Goal: Ask a question: Seek information or help from site administrators or community

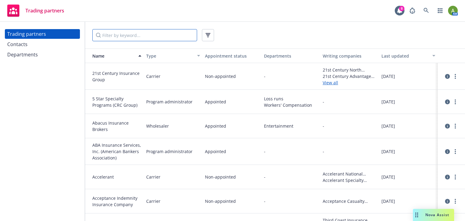
click at [143, 39] on input "Filter by keyword..." at bounding box center [144, 35] width 105 height 12
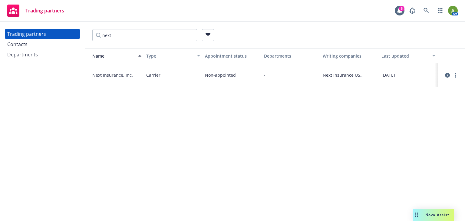
click at [108, 74] on span "Next Insurance, Inc." at bounding box center [116, 75] width 49 height 6
click at [446, 75] on icon "circleInformation" at bounding box center [447, 75] width 5 height 5
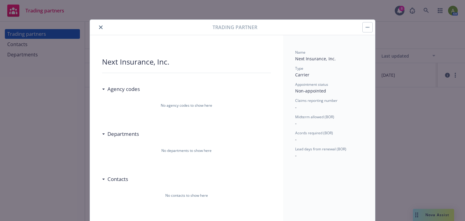
click at [102, 89] on icon at bounding box center [103, 89] width 3 height 2
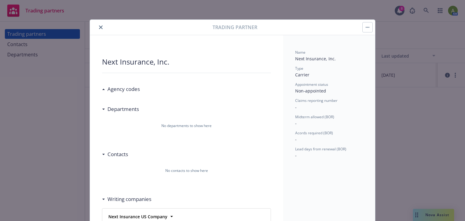
click at [103, 111] on div "Departments" at bounding box center [120, 109] width 37 height 8
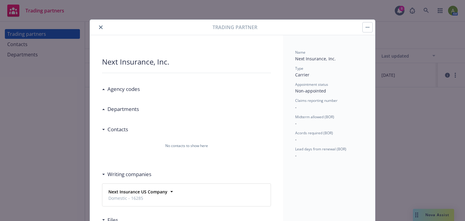
click at [105, 128] on div "Contacts" at bounding box center [116, 129] width 23 height 8
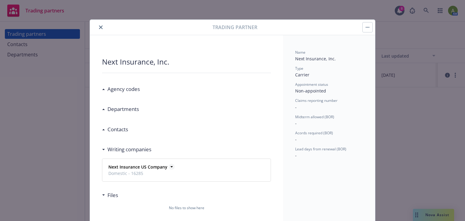
click at [169, 166] on icon at bounding box center [172, 166] width 6 height 6
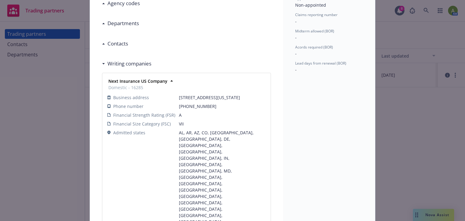
scroll to position [95, 0]
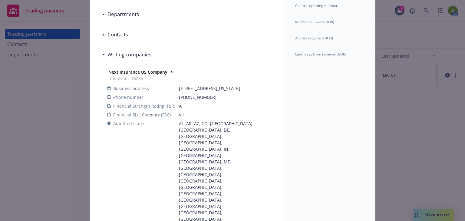
click at [97, 164] on div "Next Insurance, Inc. Agency codes No agency codes to show here Departments No d…" at bounding box center [186, 153] width 193 height 426
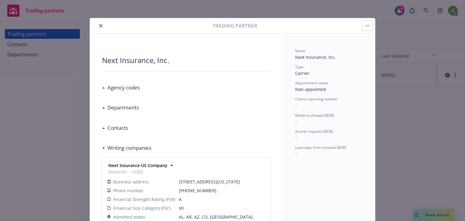
scroll to position [0, 0]
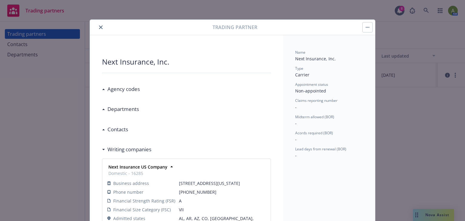
click at [102, 27] on button "close" at bounding box center [100, 27] width 7 height 7
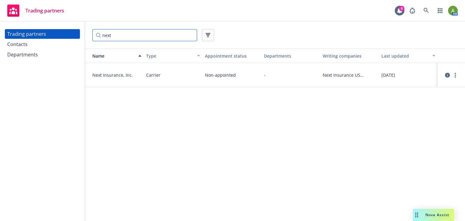
click at [120, 33] on input "next" at bounding box center [144, 35] width 105 height 12
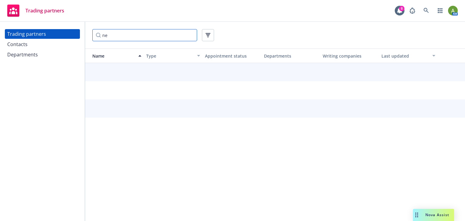
type input "n"
type input "employers"
click at [38, 31] on div "Trading partners" at bounding box center [26, 34] width 39 height 10
click at [136, 36] on input "employers" at bounding box center [144, 35] width 105 height 12
click at [54, 11] on span "Trading partners" at bounding box center [44, 10] width 39 height 5
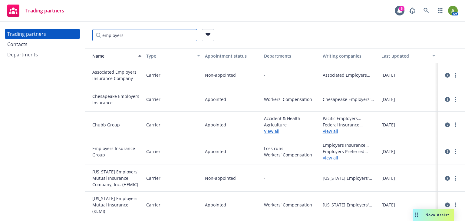
click at [143, 36] on input "employers" at bounding box center [144, 35] width 105 height 12
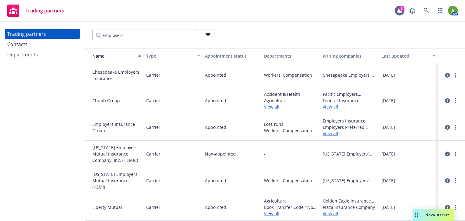
click at [330, 134] on link "View all" at bounding box center [350, 133] width 54 height 6
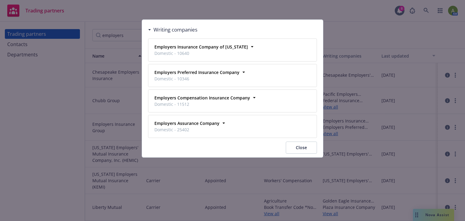
click at [304, 146] on button "Close" at bounding box center [301, 147] width 31 height 12
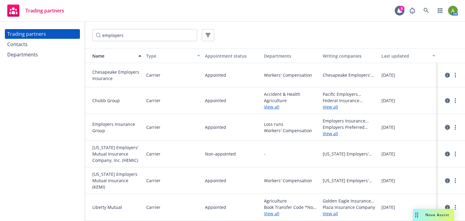
click at [446, 127] on icon "circleInformation" at bounding box center [447, 127] width 5 height 5
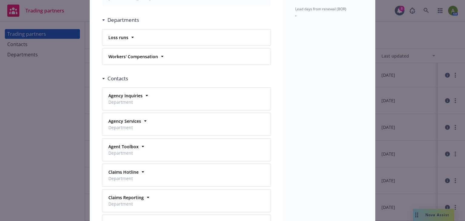
scroll to position [114, 0]
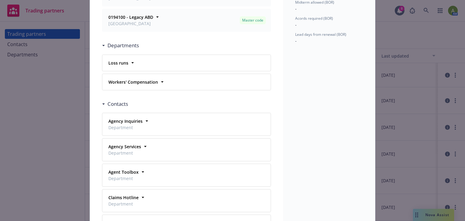
click at [154, 86] on div "Workers' Compensation Regions Northern [US_STATE] Line of business Commercial" at bounding box center [186, 82] width 168 height 16
click at [161, 81] on icon at bounding box center [162, 81] width 2 height 1
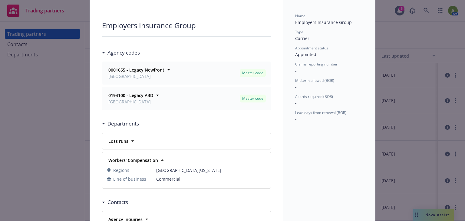
scroll to position [0, 0]
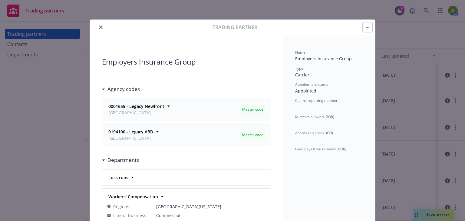
click at [99, 27] on icon "close" at bounding box center [101, 27] width 4 height 4
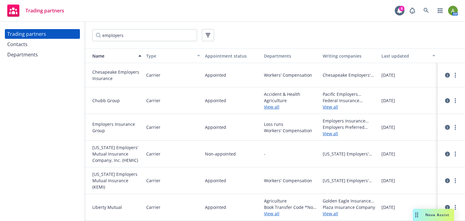
click at [445, 128] on icon "circleInformation" at bounding box center [447, 127] width 5 height 5
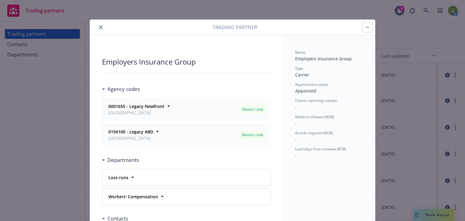
scroll to position [18, 0]
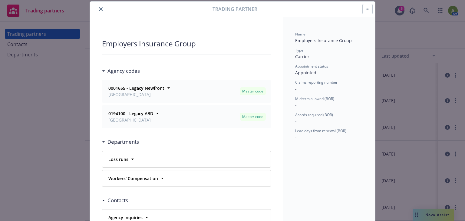
click at [95, 11] on div at bounding box center [152, 8] width 120 height 7
click at [102, 7] on div at bounding box center [152, 8] width 120 height 7
click at [99, 8] on icon "close" at bounding box center [101, 9] width 4 height 4
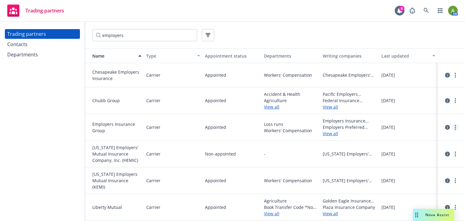
click at [452, 129] on link "more" at bounding box center [455, 126] width 7 height 7
click at [422, 137] on link "View contacts" at bounding box center [420, 139] width 67 height 12
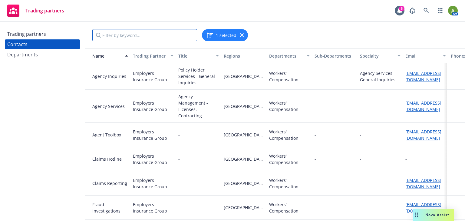
click at [129, 39] on input "Filter by keyword..." at bounding box center [144, 35] width 105 height 12
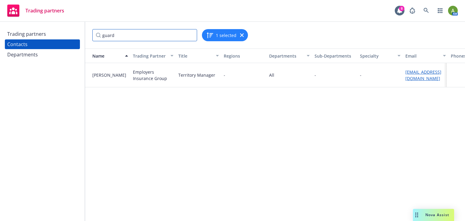
type input "guard"
click at [35, 33] on div "Trading partners" at bounding box center [26, 34] width 39 height 10
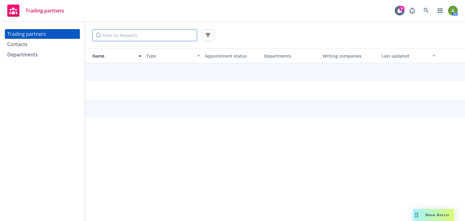
click at [121, 34] on input "Filter by keyword..." at bounding box center [144, 35] width 105 height 12
type input "guard"
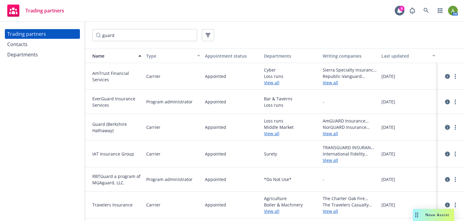
click at [446, 128] on icon "circleInformation" at bounding box center [447, 127] width 5 height 5
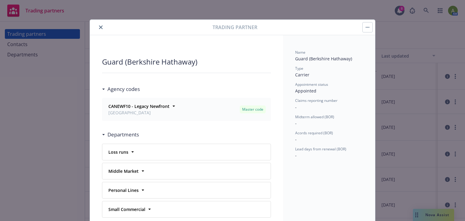
click at [99, 26] on icon "close" at bounding box center [101, 27] width 4 height 4
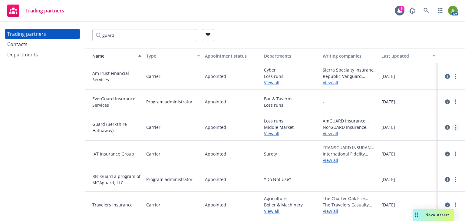
click at [455, 126] on icon "more" at bounding box center [455, 127] width 1 height 5
click at [398, 143] on link "View contacts" at bounding box center [424, 139] width 67 height 12
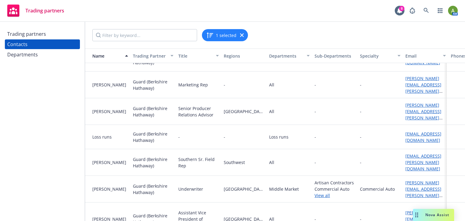
scroll to position [20, 0]
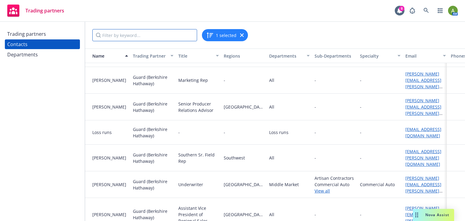
drag, startPoint x: 140, startPoint y: 34, endPoint x: 137, endPoint y: 33, distance: 3.9
click at [140, 35] on input "Filter by keyword..." at bounding box center [144, 35] width 105 height 12
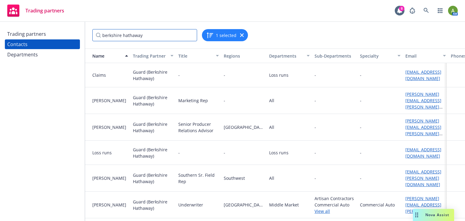
type input "berkshire hathaway"
click at [34, 31] on div "Trading partners" at bounding box center [26, 34] width 39 height 10
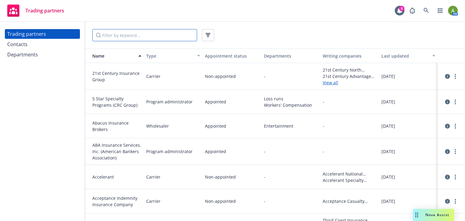
click at [109, 36] on input "Filter by keyword..." at bounding box center [144, 35] width 105 height 12
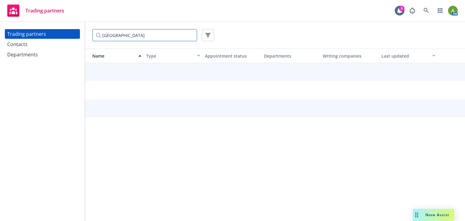
type input "[GEOGRAPHIC_DATA]"
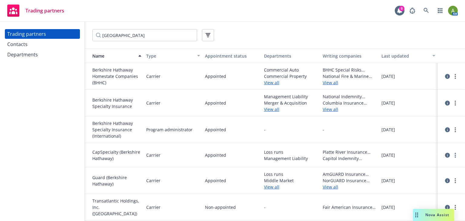
click at [119, 71] on span "Berkshire Hathaway Homestate Companies (BHHC)" at bounding box center [116, 76] width 49 height 19
click at [446, 77] on icon "circleInformation" at bounding box center [447, 76] width 5 height 5
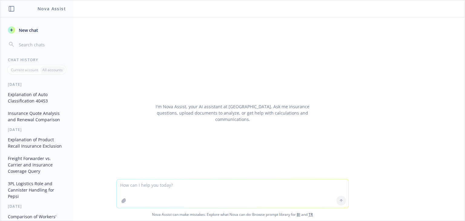
click at [197, 200] on textarea at bounding box center [233, 193] width 232 height 28
drag, startPoint x: 243, startPoint y: 185, endPoint x: 202, endPoint y: 174, distance: 42.7
click at [208, 188] on textarea "do you know what work comp carriers/paper Next Insurance" at bounding box center [233, 193] width 232 height 28
type textarea "do you know what work comp carriers/paper Nextinsurance.com uses"
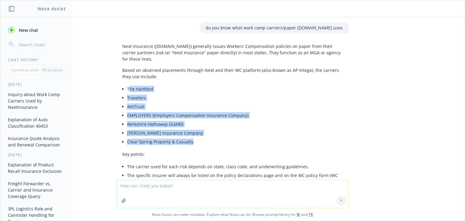
drag, startPoint x: 125, startPoint y: 88, endPoint x: 189, endPoint y: 140, distance: 82.6
click at [189, 140] on ul "The Hartford Travelers AmTrust EMPLOYERS (Employers Compensation Insurance Comp…" at bounding box center [234, 114] width 215 height 61
drag, startPoint x: 148, startPoint y: 137, endPoint x: 152, endPoint y: 114, distance: 23.2
click at [152, 114] on li "EMPLOYERS (Employers Compensation Insurance Company)" at bounding box center [234, 115] width 215 height 9
drag, startPoint x: 123, startPoint y: 90, endPoint x: 187, endPoint y: 141, distance: 81.2
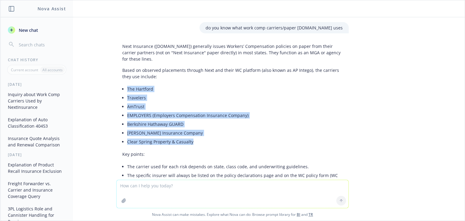
click at [187, 141] on ul "The Hartford Travelers AmTrust EMPLOYERS (Employers Compensation Insurance Comp…" at bounding box center [234, 114] width 215 height 61
copy ul "The Hartford Travelers AmTrust EMPLOYERS (Employers Compensation Insurance Comp…"
